Goal: Obtain resource: Obtain resource

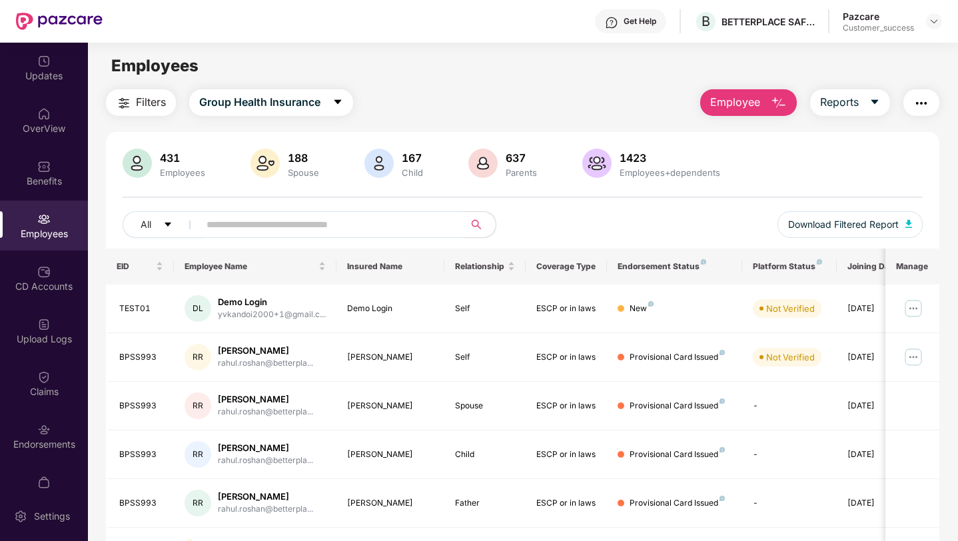
click at [931, 21] on img at bounding box center [933, 21] width 11 height 11
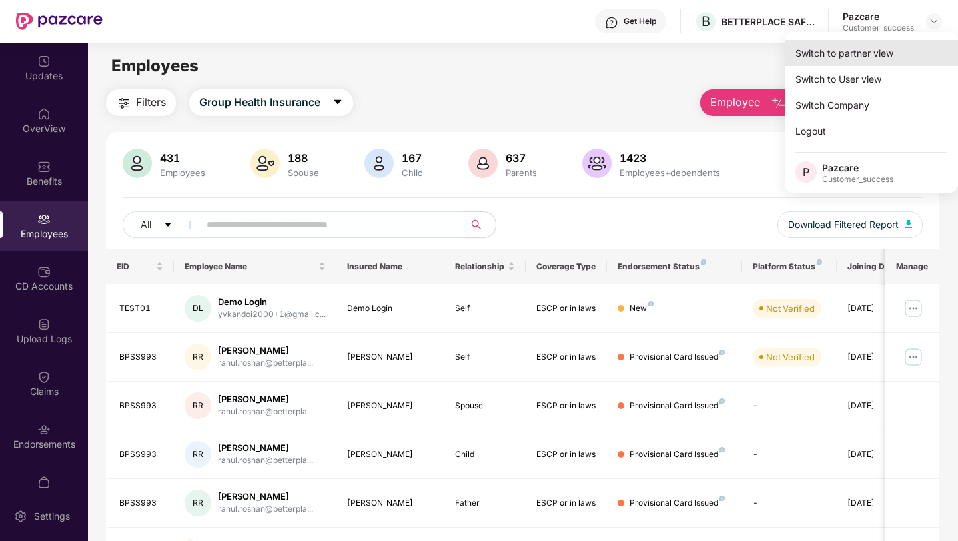
click at [870, 41] on div "Switch to partner view" at bounding box center [870, 53] width 173 height 26
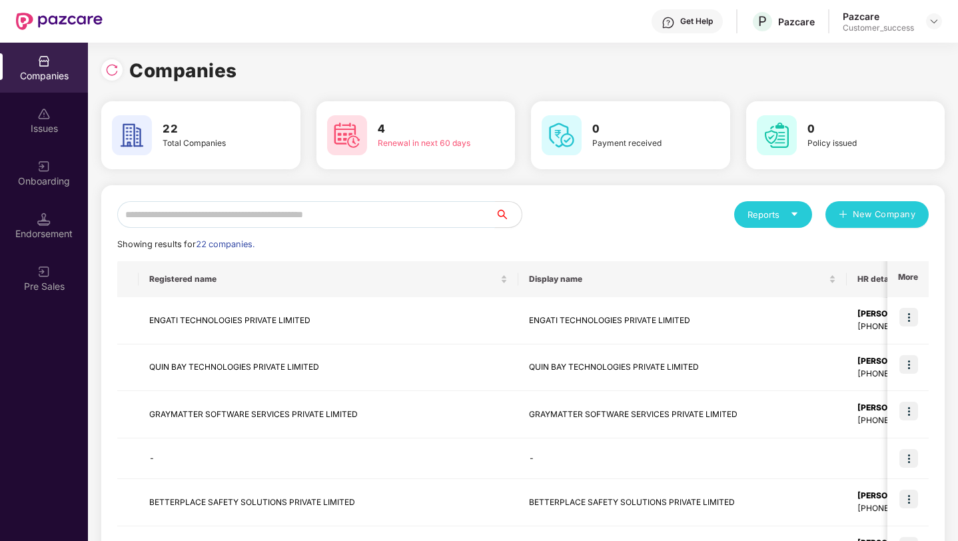
click at [434, 205] on input "text" at bounding box center [306, 214] width 378 height 27
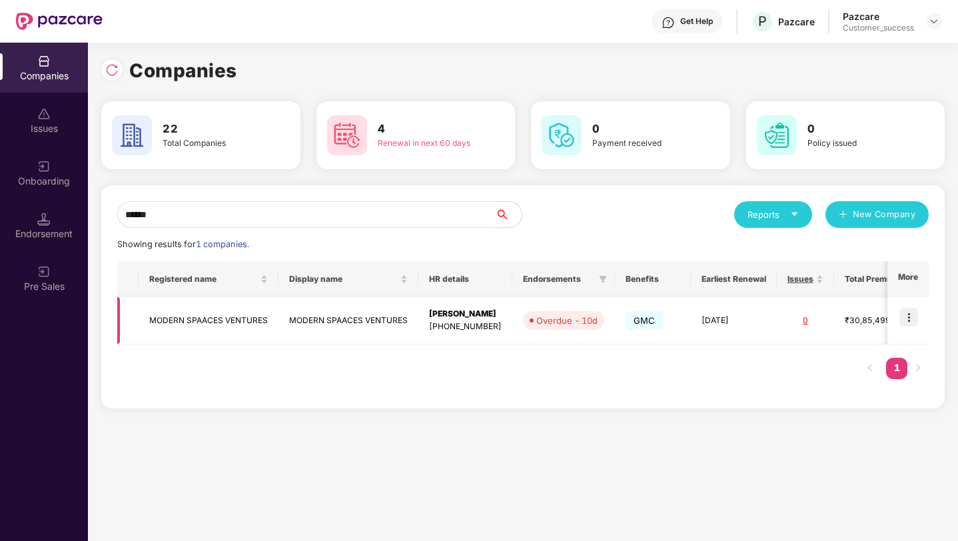
type input "******"
click at [918, 318] on img at bounding box center [908, 317] width 19 height 19
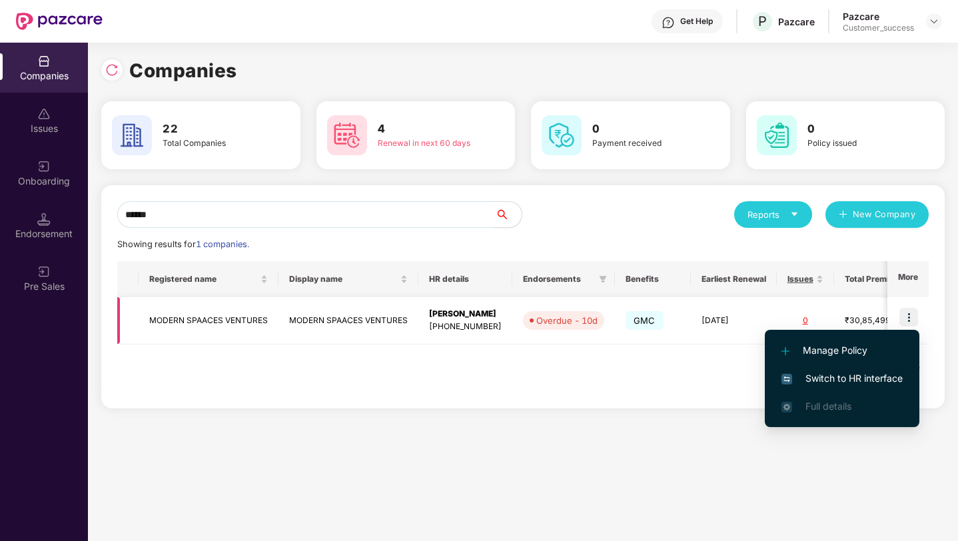
click at [385, 317] on td "MODERN SPAACES VENTURES" at bounding box center [348, 320] width 140 height 47
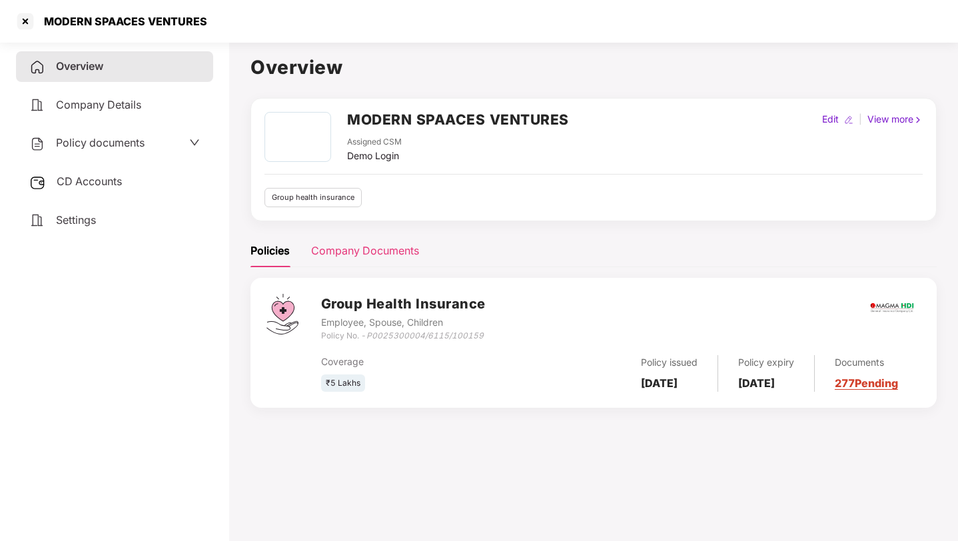
click at [330, 256] on div "Company Documents" at bounding box center [365, 250] width 108 height 17
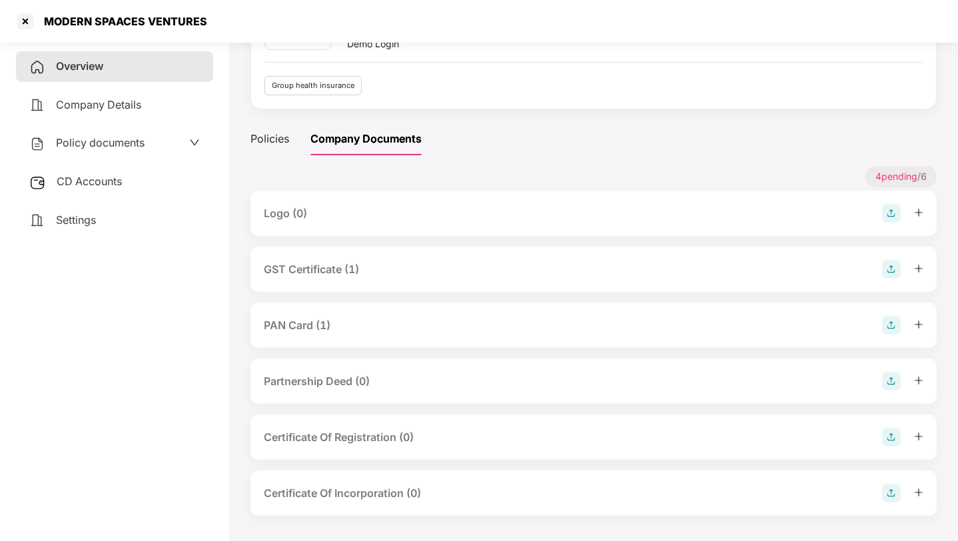
scroll to position [113, 0]
click at [754, 272] on div "GST Certificate (1)" at bounding box center [593, 268] width 659 height 19
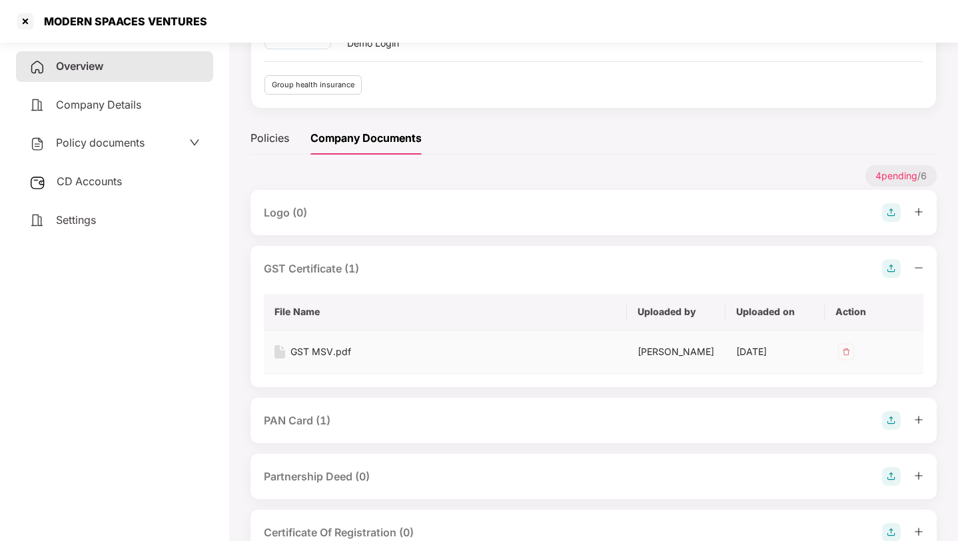
click at [323, 348] on div "GST MSV.pdf" at bounding box center [320, 351] width 61 height 15
click at [837, 177] on div "4 pending / 6" at bounding box center [593, 177] width 686 height 25
click at [748, 426] on div "PAN Card (1)" at bounding box center [593, 420] width 659 height 19
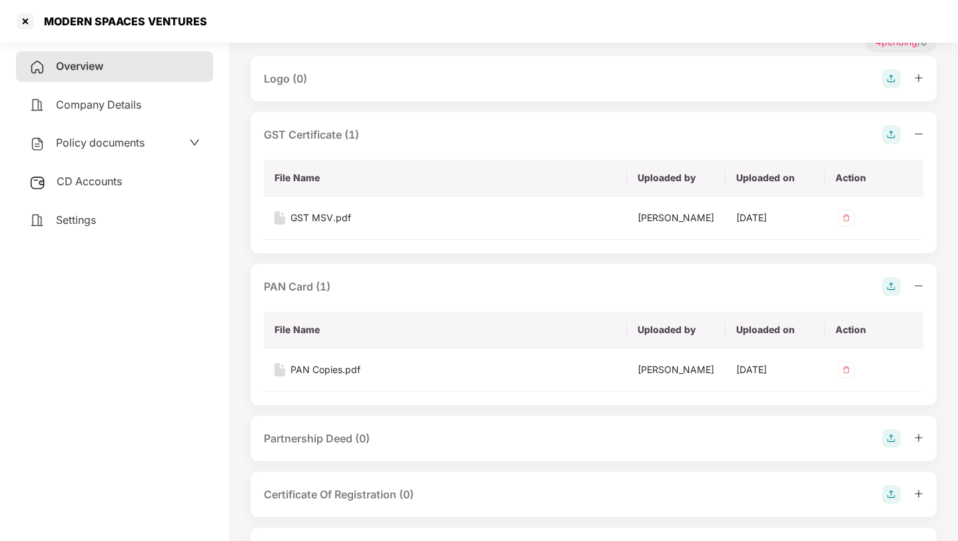
scroll to position [268, 0]
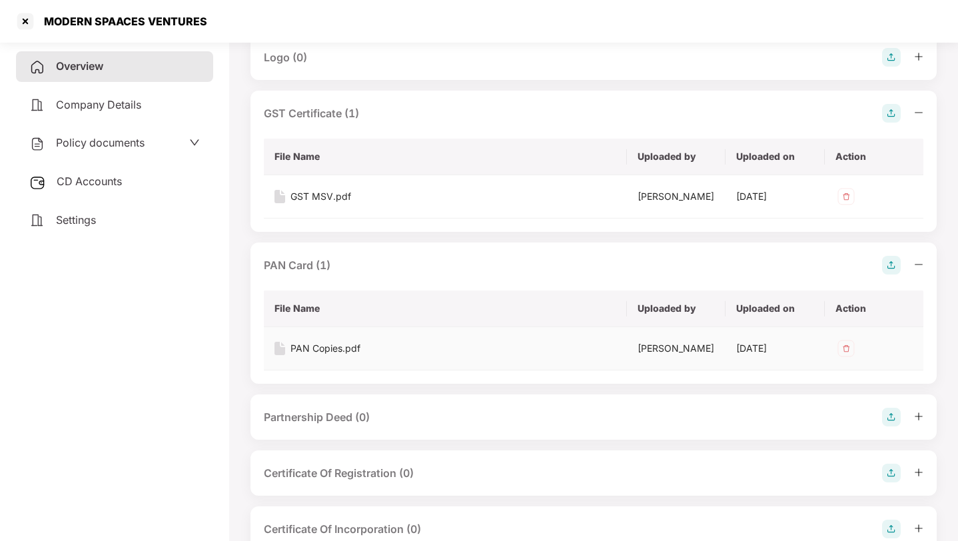
click at [324, 348] on div "PAN Copies.pdf" at bounding box center [325, 348] width 70 height 15
click at [29, 22] on div at bounding box center [25, 21] width 21 height 21
